Goal: Check status: Check status

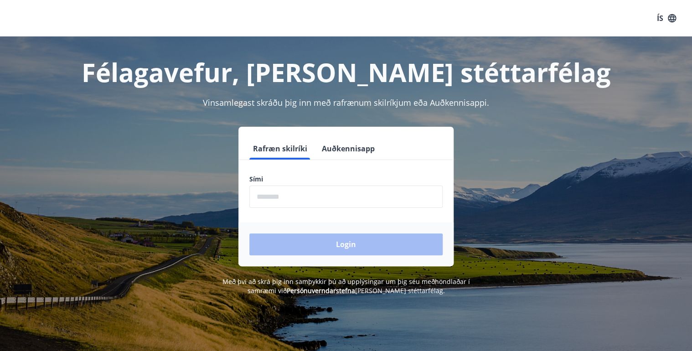
click at [312, 196] on input "phone" at bounding box center [345, 196] width 193 height 22
type input "********"
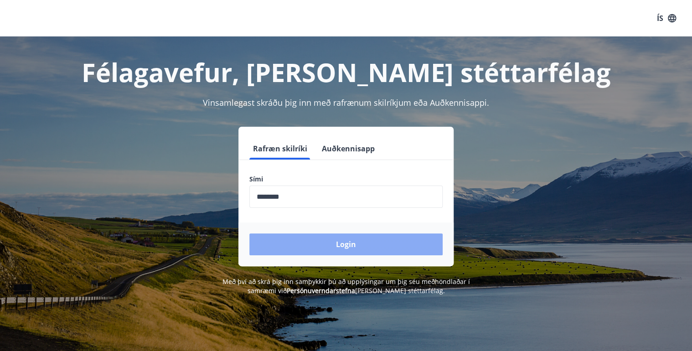
click at [335, 249] on button "Login" at bounding box center [345, 244] width 193 height 22
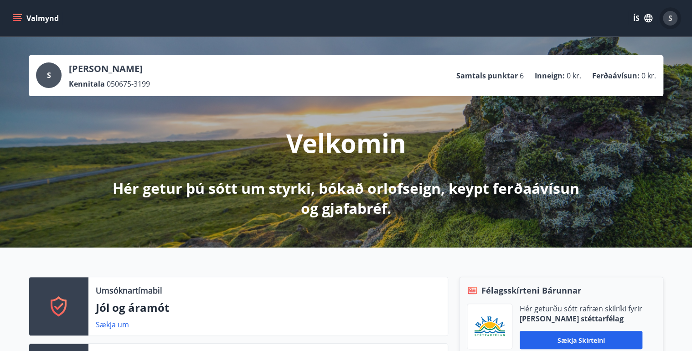
click at [673, 14] on div "S" at bounding box center [669, 18] width 15 height 15
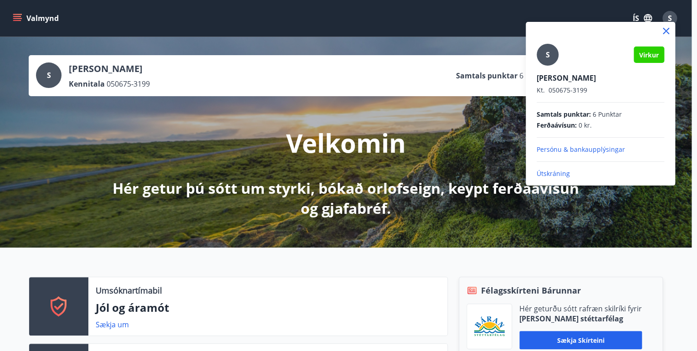
click at [15, 16] on div at bounding box center [348, 175] width 697 height 351
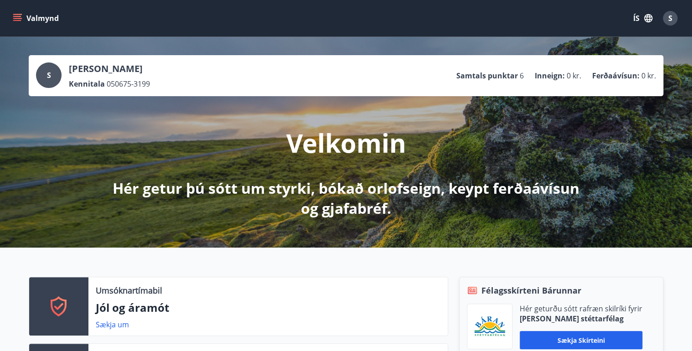
click at [15, 16] on icon "menu" at bounding box center [17, 16] width 8 height 1
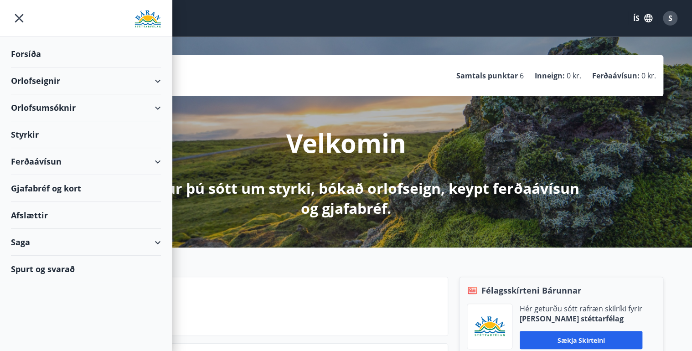
click at [18, 244] on div "Saga" at bounding box center [86, 242] width 150 height 27
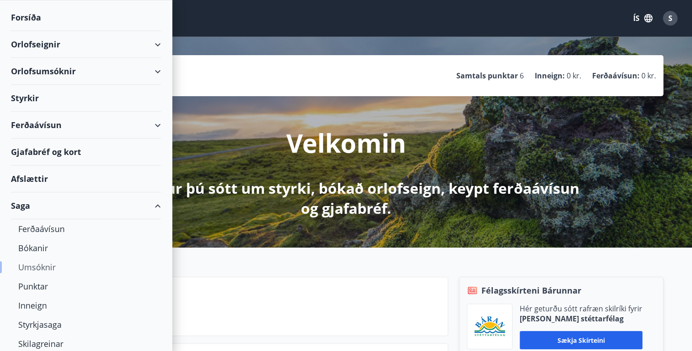
click at [35, 268] on div "Umsóknir" at bounding box center [85, 266] width 135 height 19
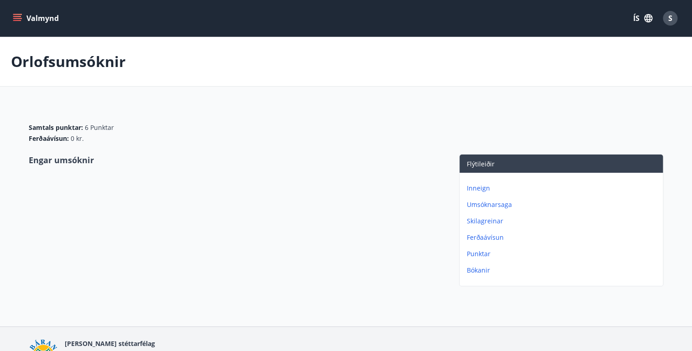
click at [489, 205] on p "Umsóknarsaga" at bounding box center [563, 204] width 192 height 9
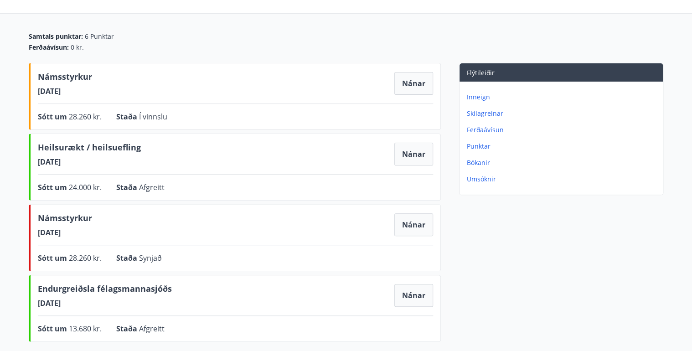
scroll to position [146, 0]
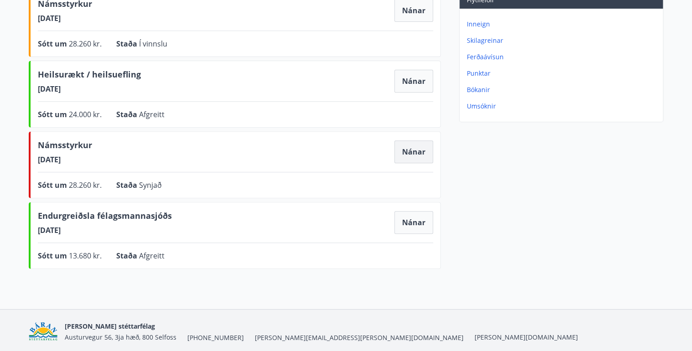
click at [411, 154] on button "Nánar" at bounding box center [413, 151] width 39 height 23
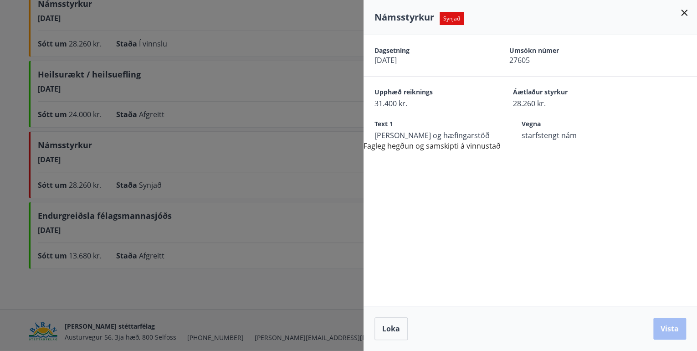
click at [684, 12] on icon at bounding box center [684, 13] width 6 height 6
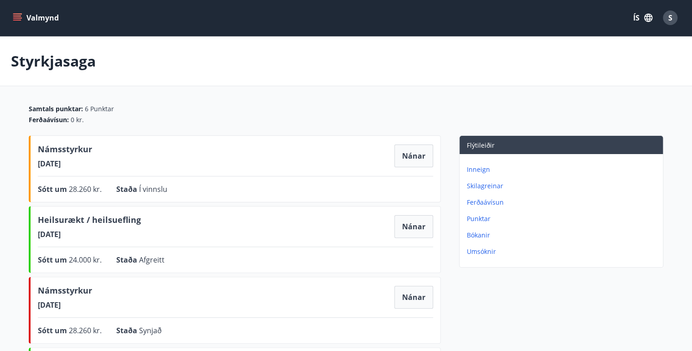
scroll to position [0, 0]
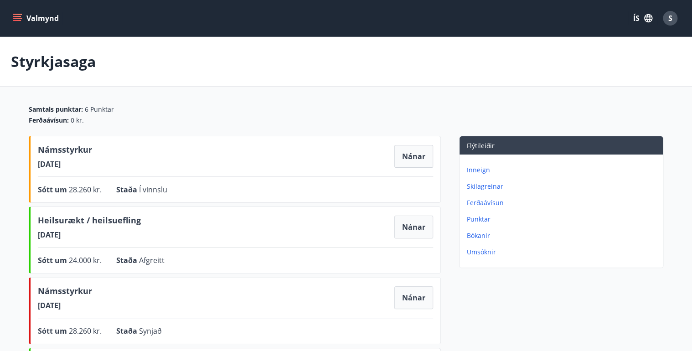
click at [472, 167] on p "Inneign" at bounding box center [563, 169] width 192 height 9
